Goal: Information Seeking & Learning: Learn about a topic

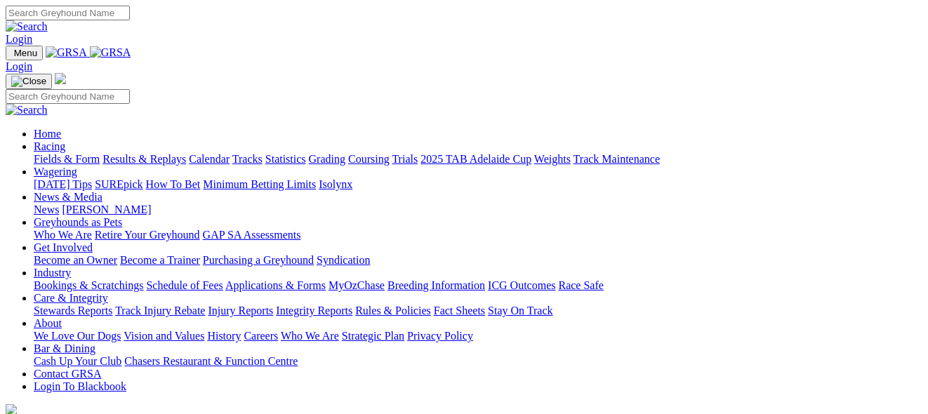
click at [65, 140] on link "Racing" at bounding box center [50, 146] width 32 height 12
drag, startPoint x: 230, startPoint y: 48, endPoint x: 171, endPoint y: 100, distance: 77.6
click at [171, 153] on link "Results & Replays" at bounding box center [144, 159] width 84 height 12
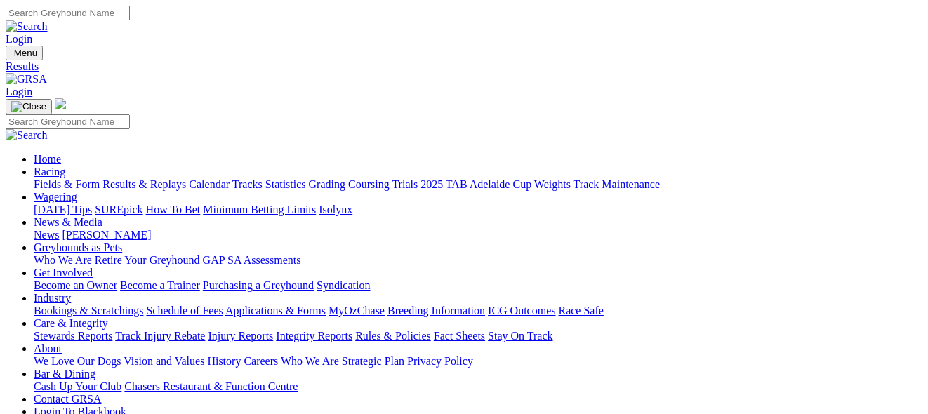
type input "Wednesday, 10 Sep 2025"
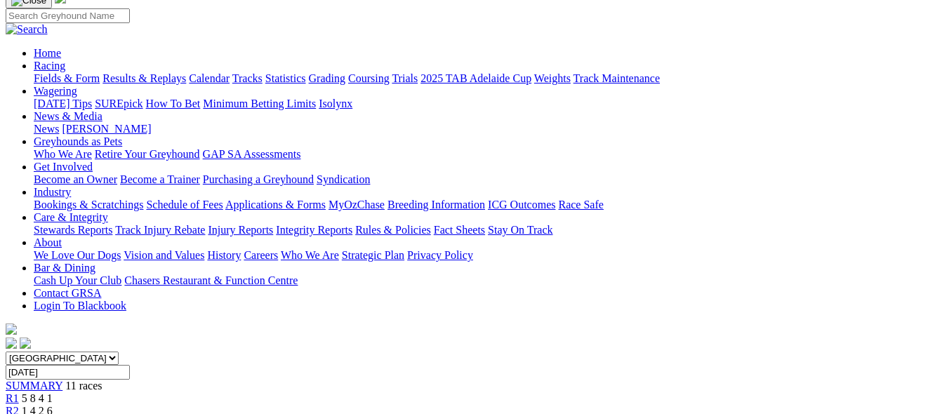
scroll to position [112, 0]
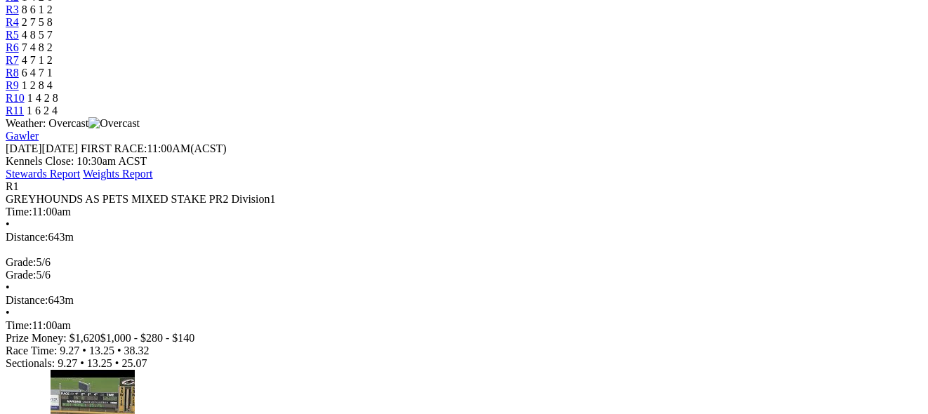
scroll to position [589, 0]
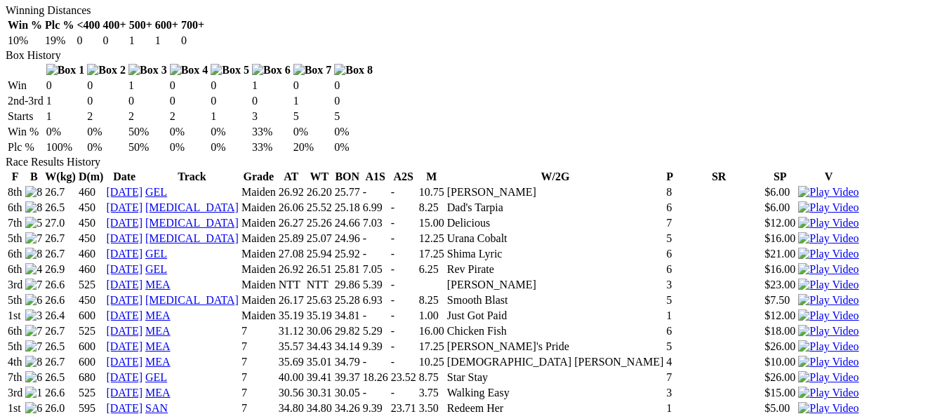
scroll to position [871, 0]
